Goal: Task Accomplishment & Management: Use online tool/utility

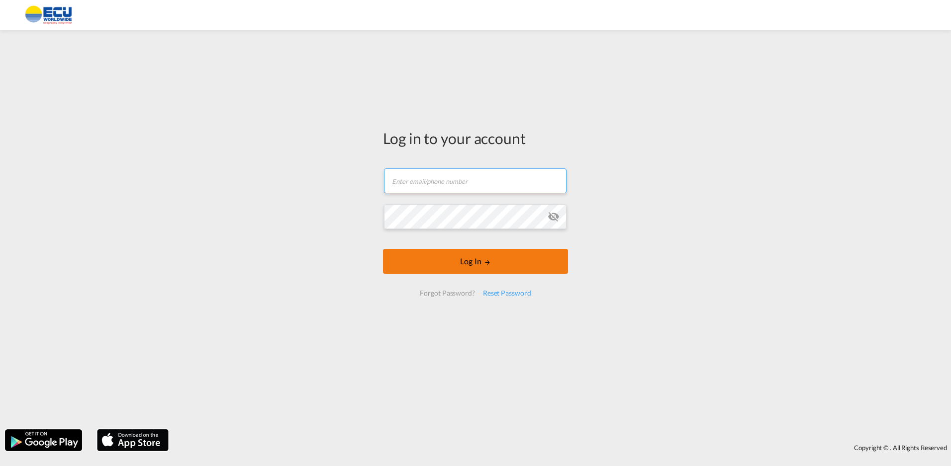
type input "[EMAIL_ADDRESS][DOMAIN_NAME]"
click at [436, 256] on button "Log In" at bounding box center [475, 261] width 185 height 25
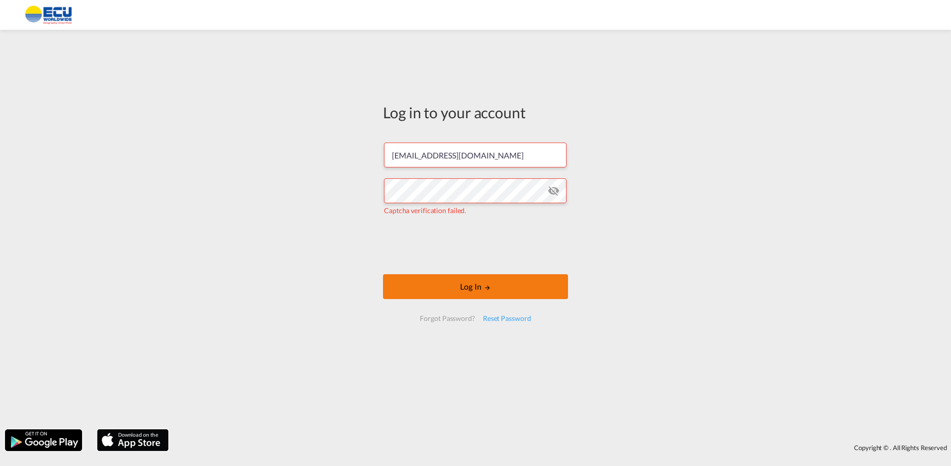
click at [460, 286] on button "Log In" at bounding box center [475, 286] width 185 height 25
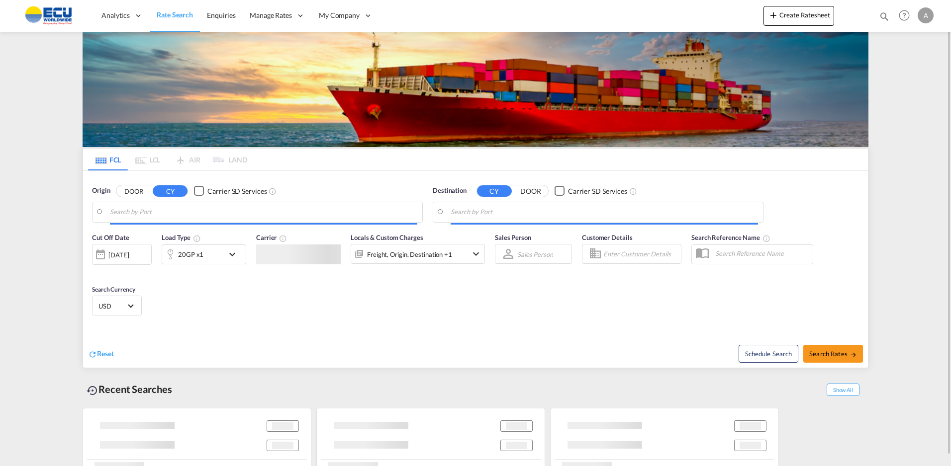
type input "[GEOGRAPHIC_DATA] ([GEOGRAPHIC_DATA]), [GEOGRAPHIC_DATA]"
type input "[GEOGRAPHIC_DATA], [GEOGRAPHIC_DATA]"
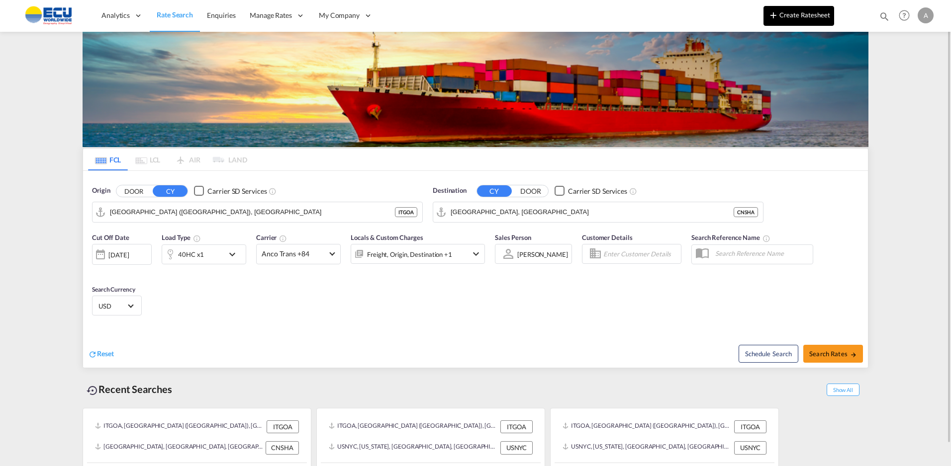
click at [807, 18] on button "Create Ratesheet" at bounding box center [798, 16] width 71 height 20
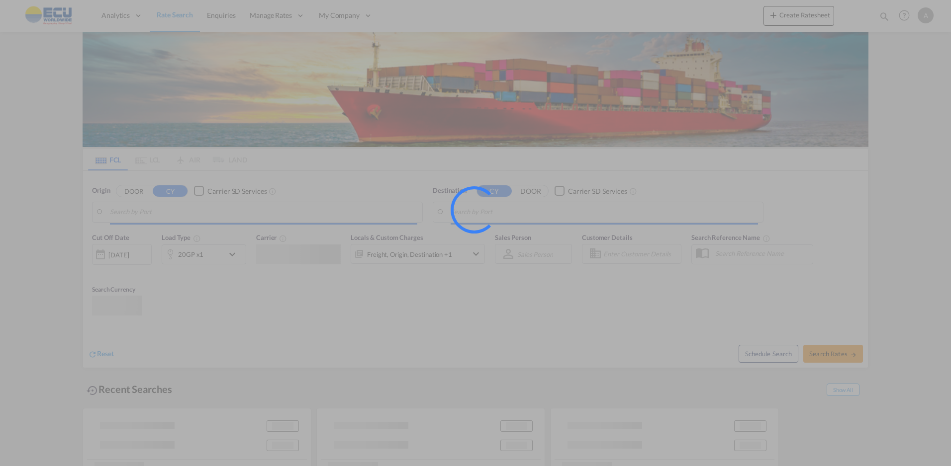
type input "[GEOGRAPHIC_DATA] ([GEOGRAPHIC_DATA]), [GEOGRAPHIC_DATA]"
type input "[GEOGRAPHIC_DATA], [GEOGRAPHIC_DATA]"
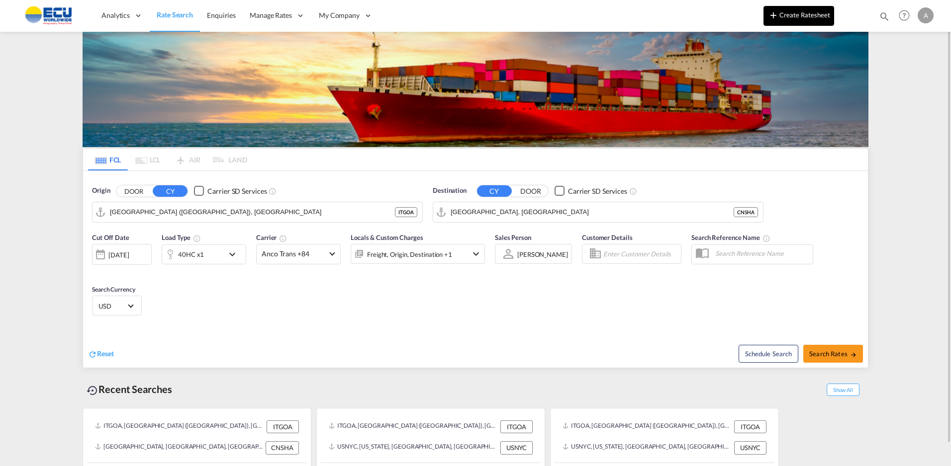
click at [787, 11] on button "Create Ratesheet" at bounding box center [798, 16] width 71 height 20
